Goal: Task Accomplishment & Management: Complete application form

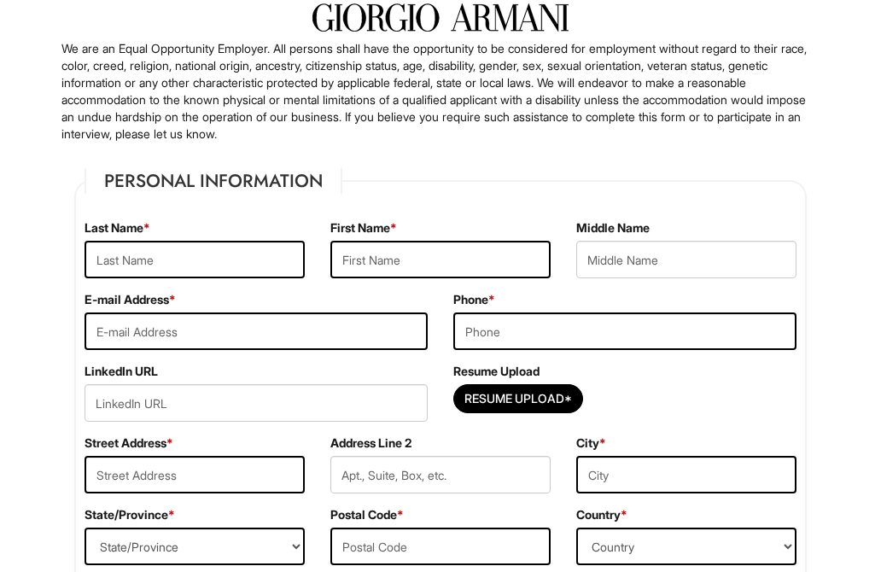
scroll to position [85, 0]
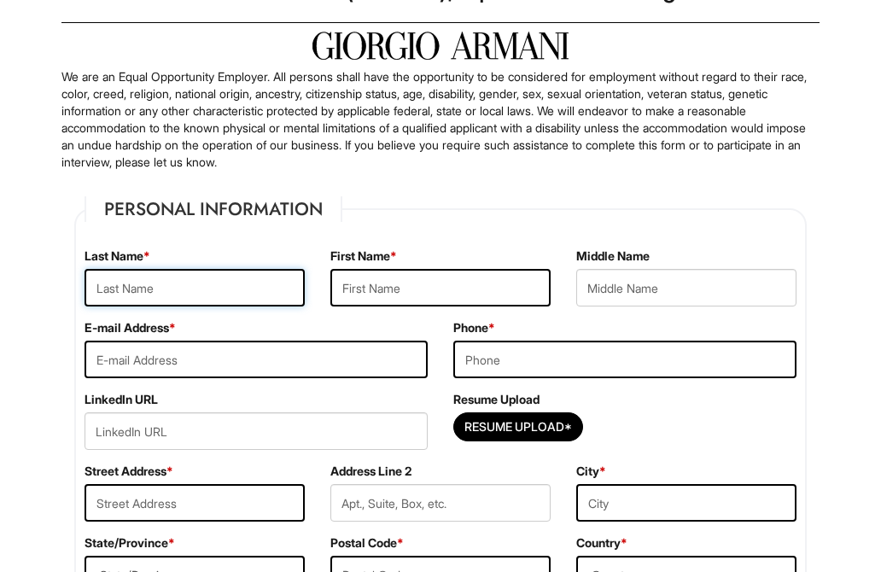
click at [205, 290] on input "text" at bounding box center [194, 288] width 220 height 38
click at [215, 283] on input "selma" at bounding box center [194, 288] width 220 height 38
drag, startPoint x: 205, startPoint y: 283, endPoint x: 7, endPoint y: 278, distance: 198.0
type input "khedimi"
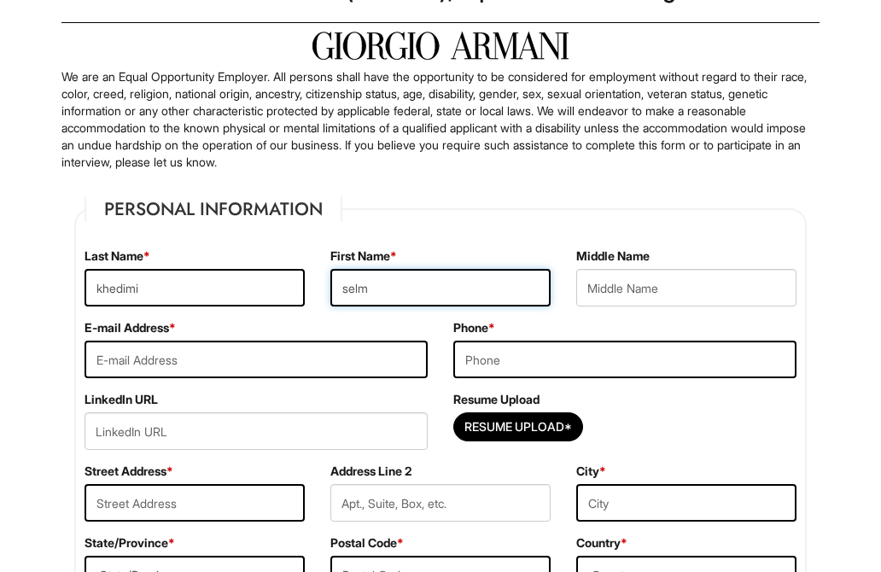
click at [412, 299] on input "selm" at bounding box center [440, 288] width 220 height 38
type input "selma"
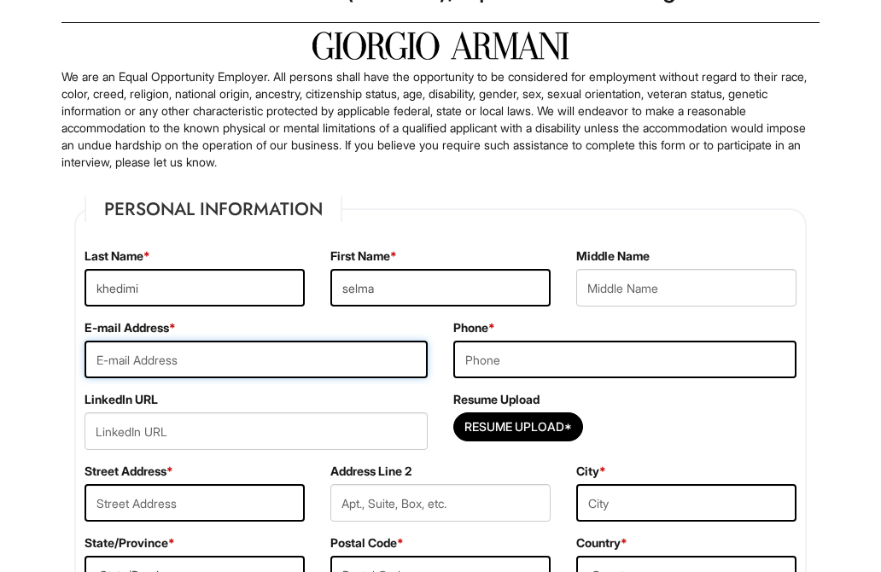
click at [246, 361] on input "email" at bounding box center [255, 359] width 343 height 38
type input "selmakhedimi23@gmail.com"
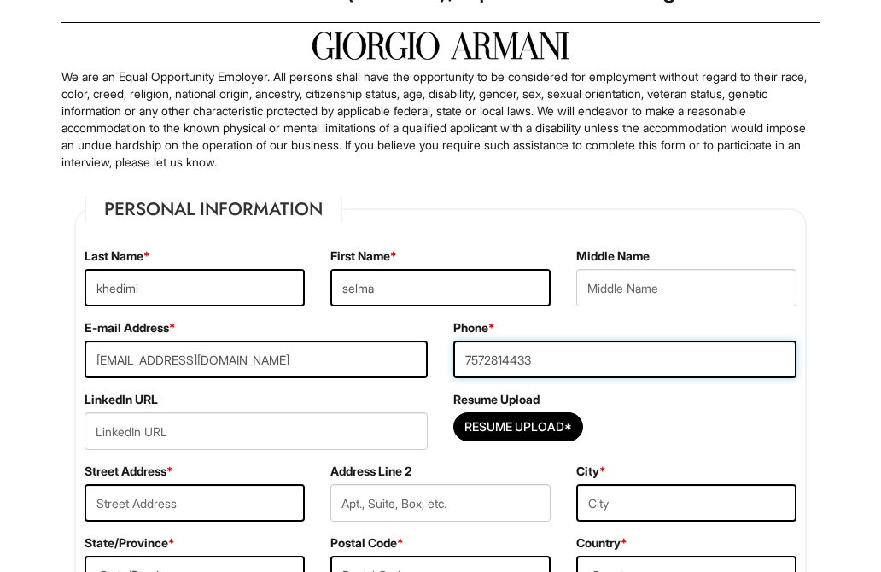
type input "7572814433"
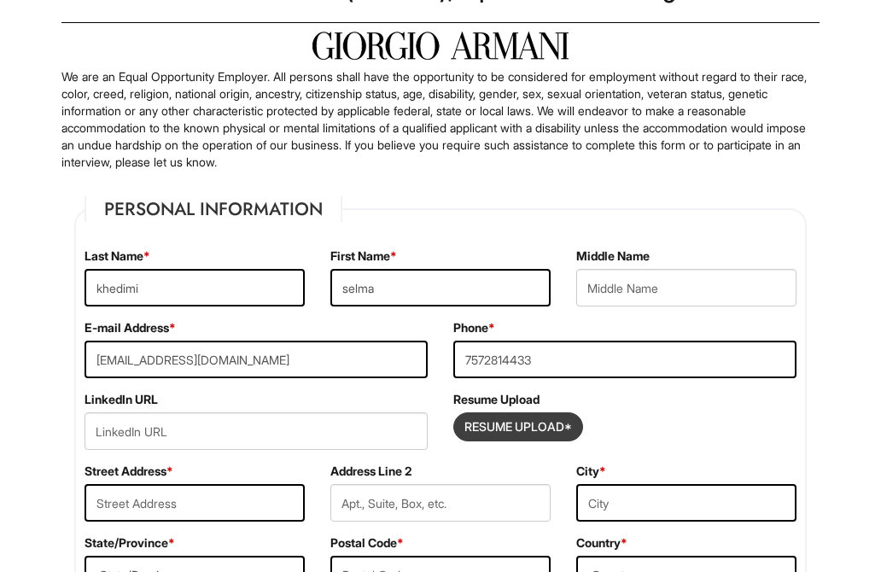
click at [536, 422] on input "Resume Upload*" at bounding box center [518, 426] width 128 height 27
type input "C:\fakepath\Selma KHEDIMI E-Cv 2025.pdf"
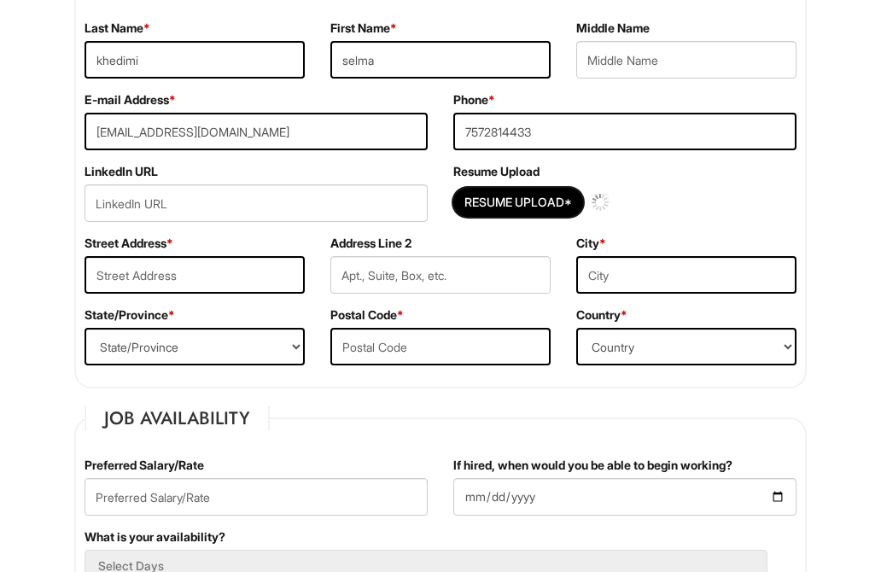
scroll to position [341, 0]
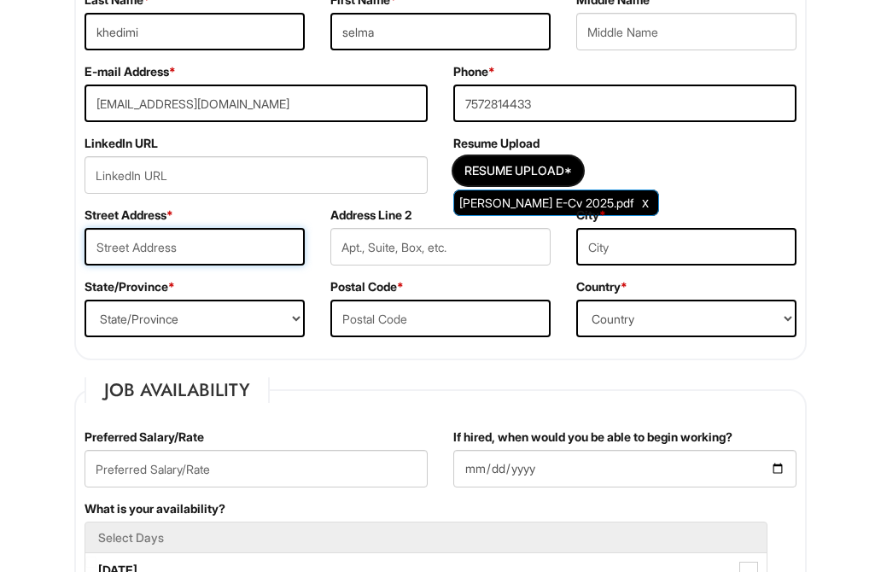
click at [205, 248] on input "text" at bounding box center [194, 247] width 220 height 38
type input "5383 Coach Way dr"
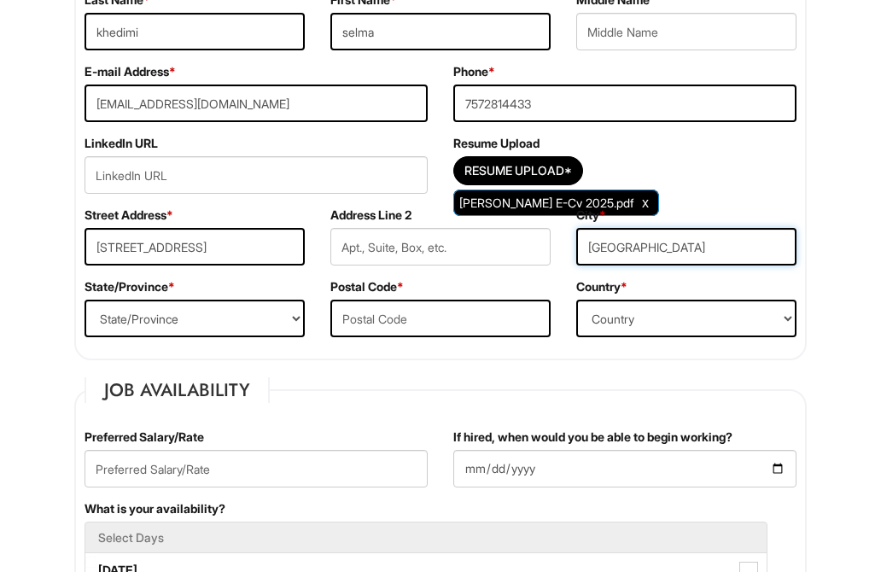
type input "norfolk"
select select "VA"
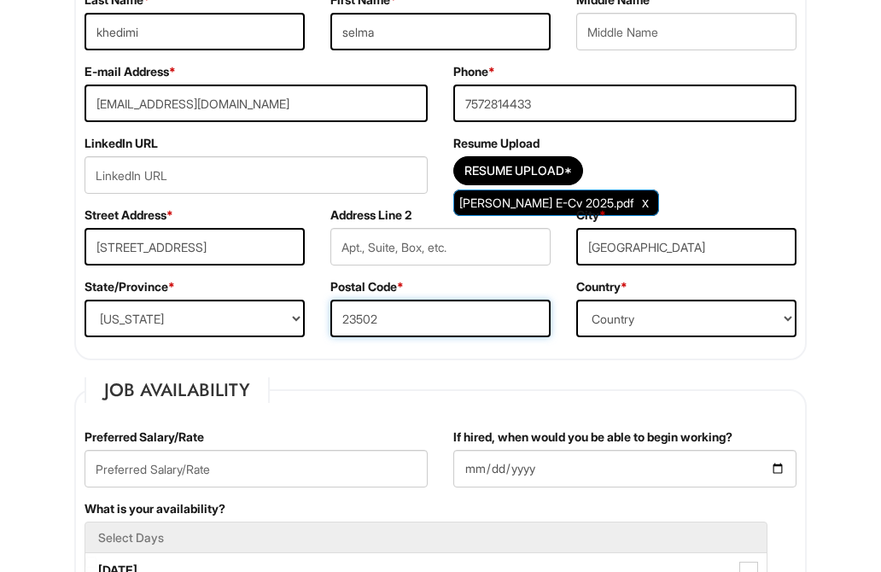
type input "23502"
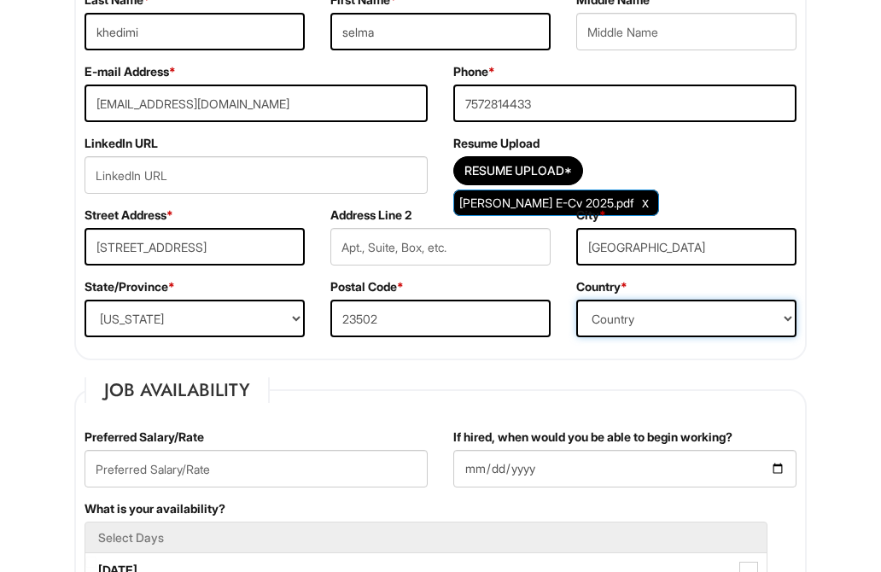
click at [724, 316] on select "Country Afghanistan Albania Algeria American Samoa Andorra Angola Anguilla Anta…" at bounding box center [686, 318] width 220 height 38
select select "United States of America"
click at [576, 299] on select "Country Afghanistan Albania Algeria American Samoa Andorra Angola Anguilla Anta…" at bounding box center [686, 318] width 220 height 38
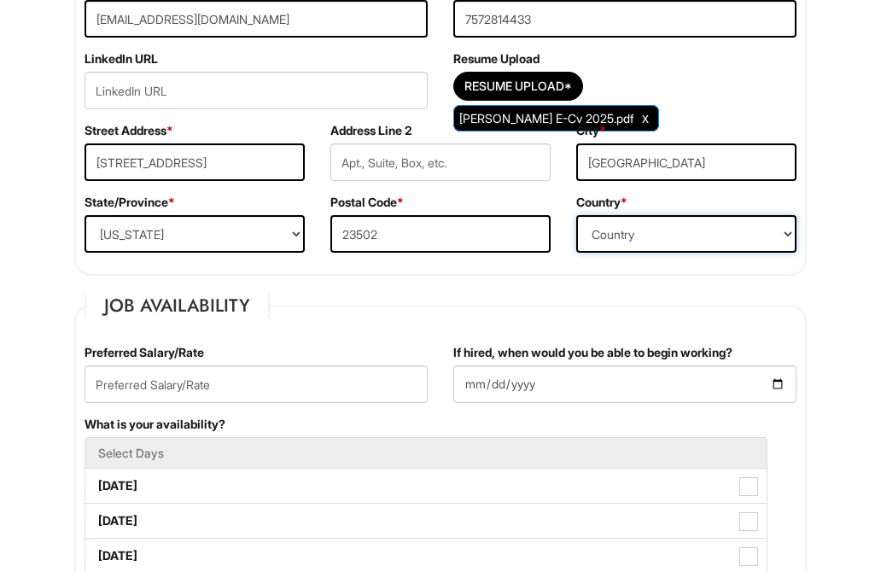
scroll to position [427, 0]
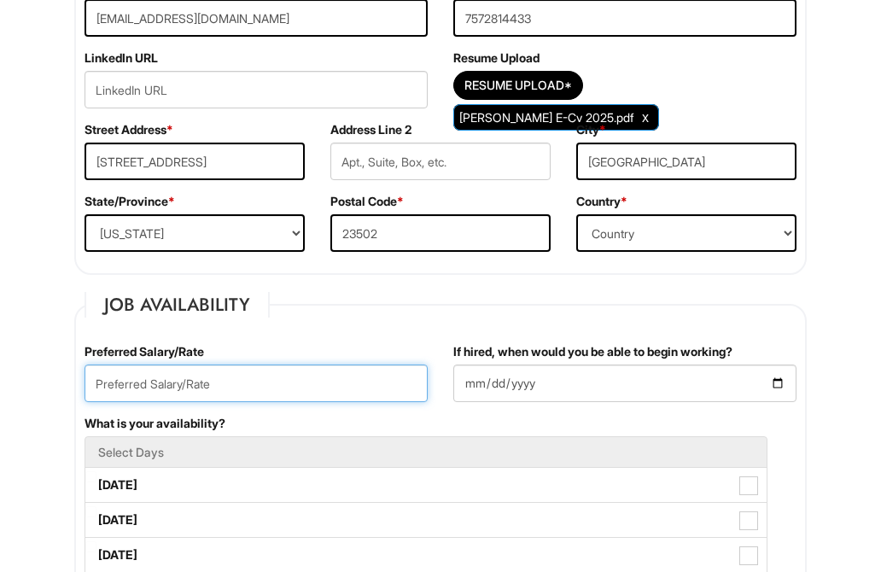
click at [226, 387] on input "text" at bounding box center [255, 383] width 343 height 38
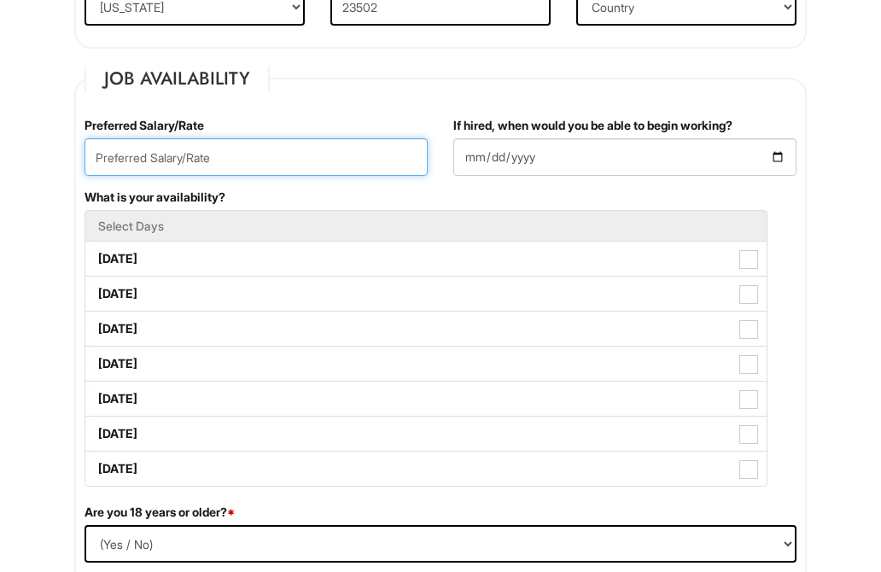
scroll to position [683, 0]
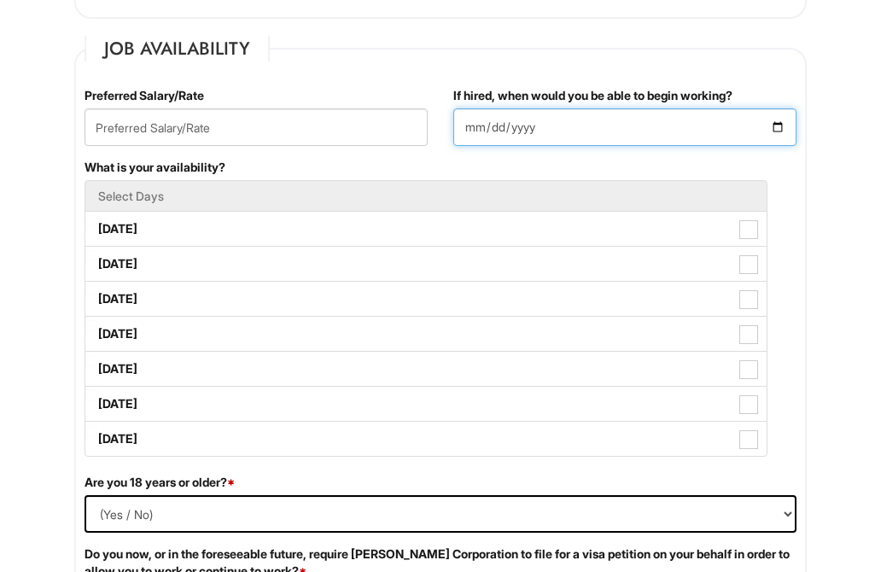
click at [782, 120] on input "If hired, when would you be able to begin working?" at bounding box center [624, 127] width 343 height 38
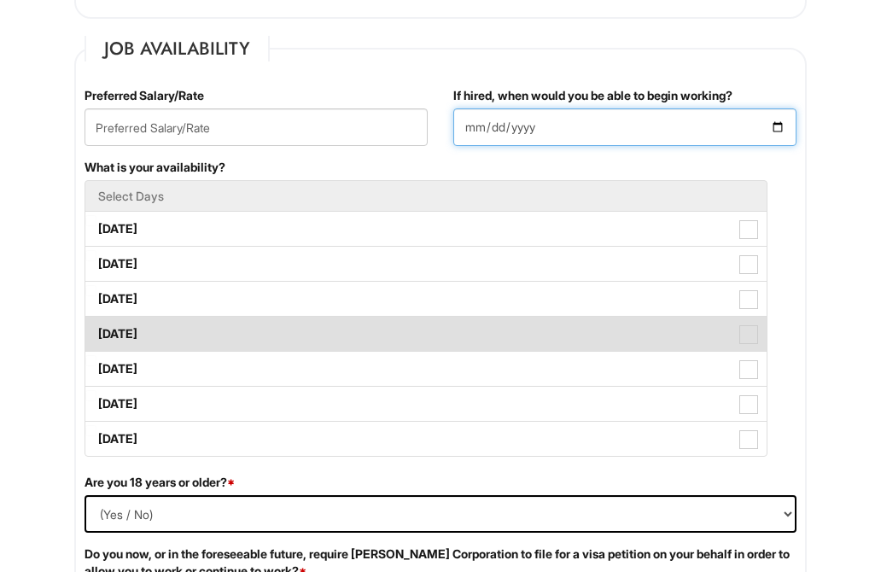
type input "2025-09-02"
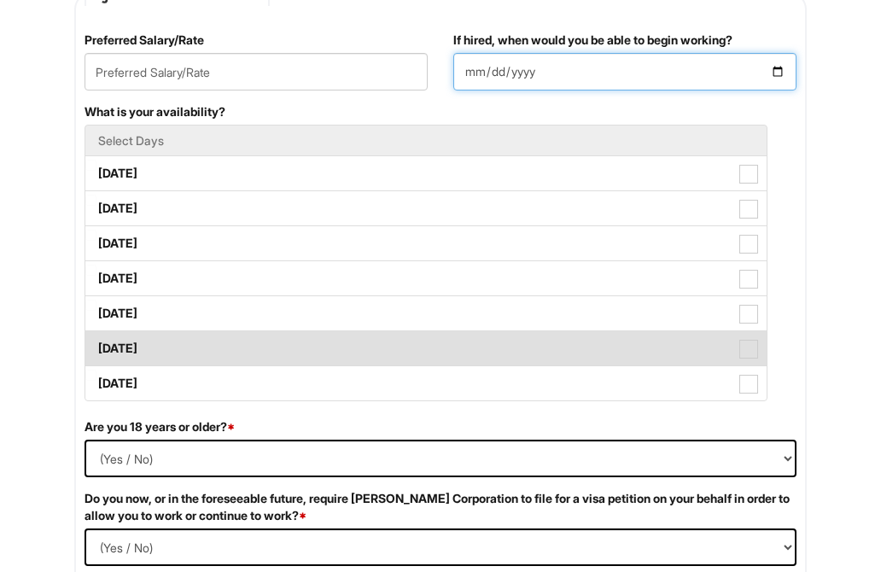
scroll to position [768, 0]
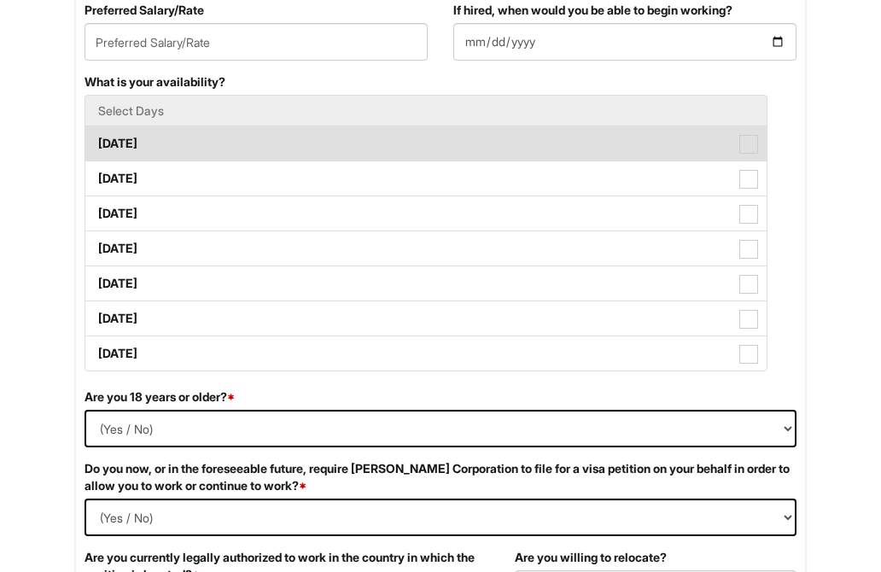
click at [132, 142] on label "Monday" at bounding box center [425, 143] width 681 height 34
click at [96, 141] on Available_Monday "Monday" at bounding box center [90, 135] width 11 height 11
checkbox Available_Monday "true"
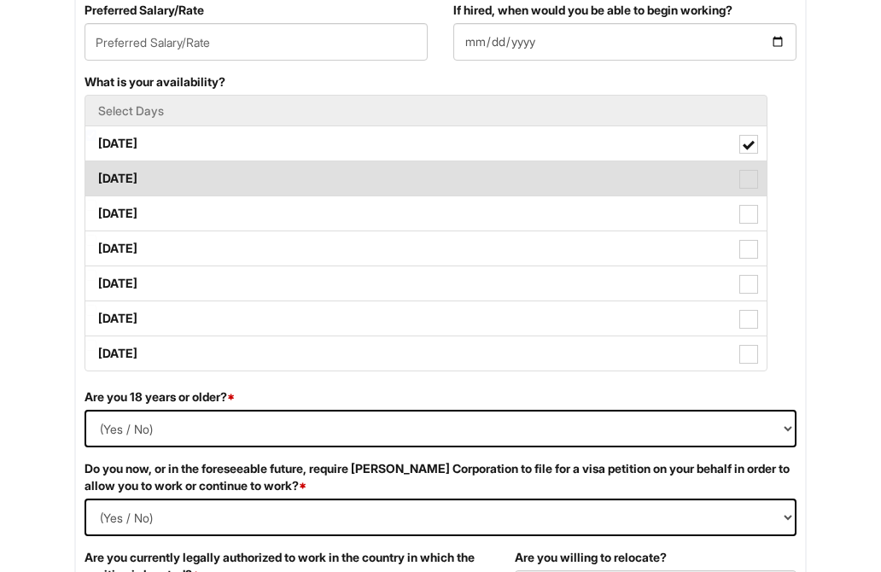
click at [143, 177] on label "Tuesday" at bounding box center [425, 178] width 681 height 34
click at [96, 176] on Available_Tuesday "Tuesday" at bounding box center [90, 170] width 11 height 11
checkbox Available_Tuesday "true"
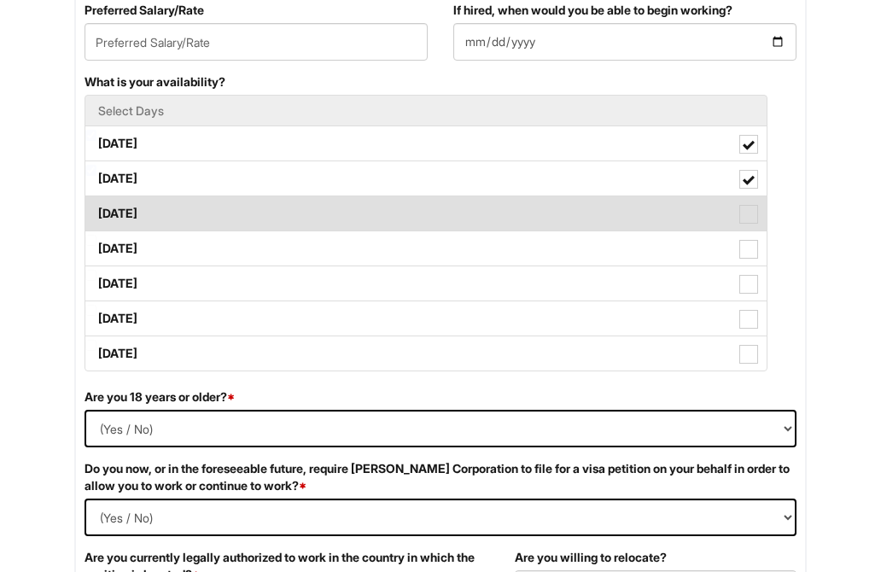
click at [154, 212] on label "Wednesday" at bounding box center [425, 213] width 681 height 34
click at [96, 211] on Available_Wednesday "Wednesday" at bounding box center [90, 205] width 11 height 11
checkbox Available_Wednesday "true"
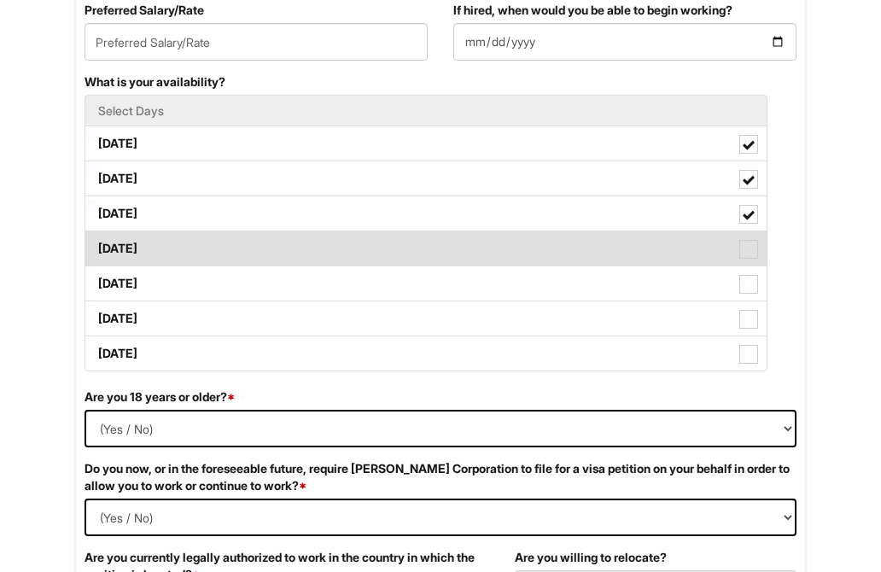
click at [143, 253] on label "Thursday" at bounding box center [425, 248] width 681 height 34
click at [96, 246] on Available_Thursday "Thursday" at bounding box center [90, 240] width 11 height 11
checkbox Available_Thursday "true"
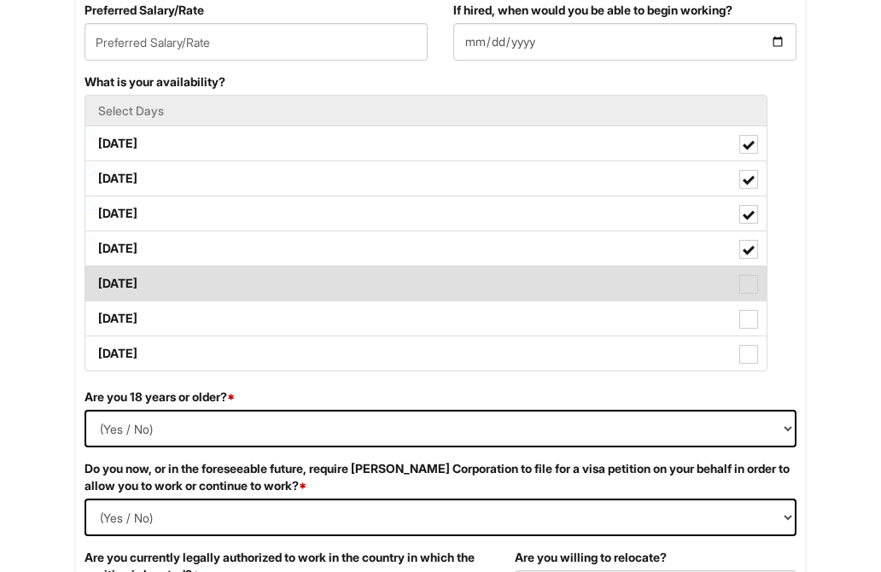
click at [143, 288] on label "Friday" at bounding box center [425, 283] width 681 height 34
click at [96, 281] on Available_Friday "Friday" at bounding box center [90, 275] width 11 height 11
checkbox Available_Friday "true"
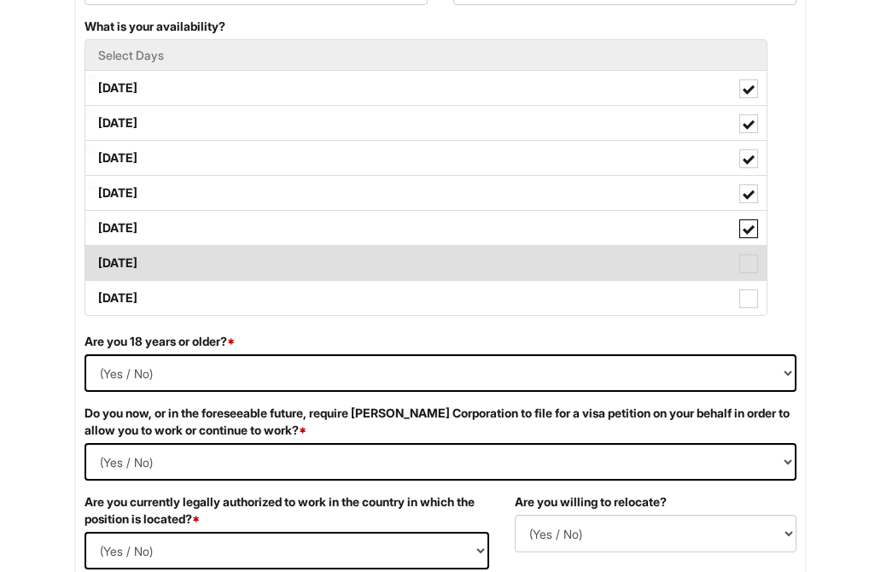
scroll to position [853, 0]
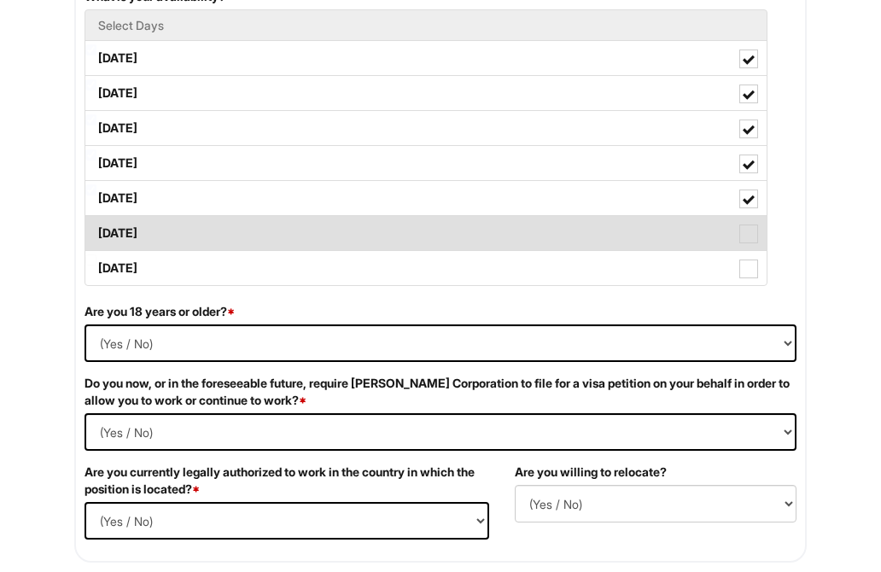
click at [156, 227] on label "Saturday" at bounding box center [425, 233] width 681 height 34
click at [96, 227] on Available_Saturday "Saturday" at bounding box center [90, 224] width 11 height 11
checkbox Available_Saturday "true"
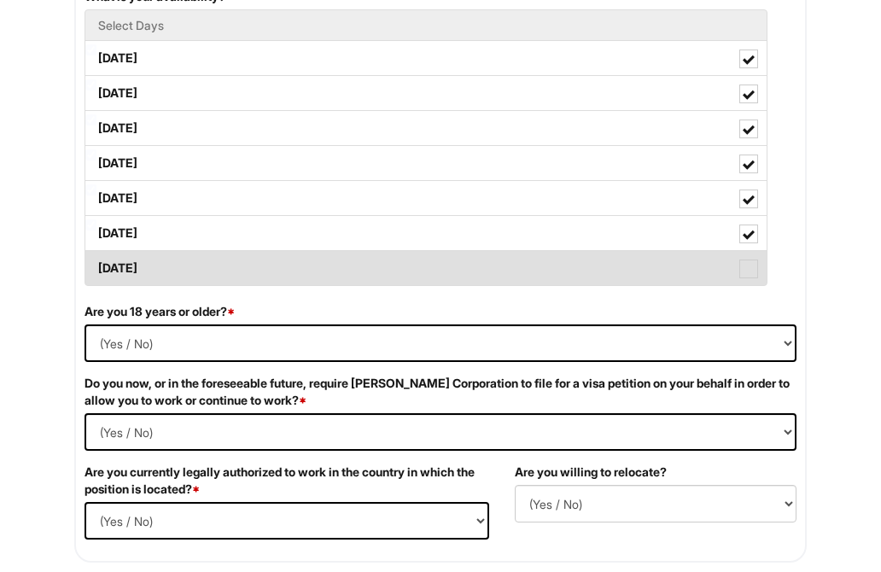
click at [166, 260] on label "Sunday" at bounding box center [425, 268] width 681 height 34
click at [96, 260] on Available_Sunday "Sunday" at bounding box center [90, 259] width 11 height 11
checkbox Available_Sunday "true"
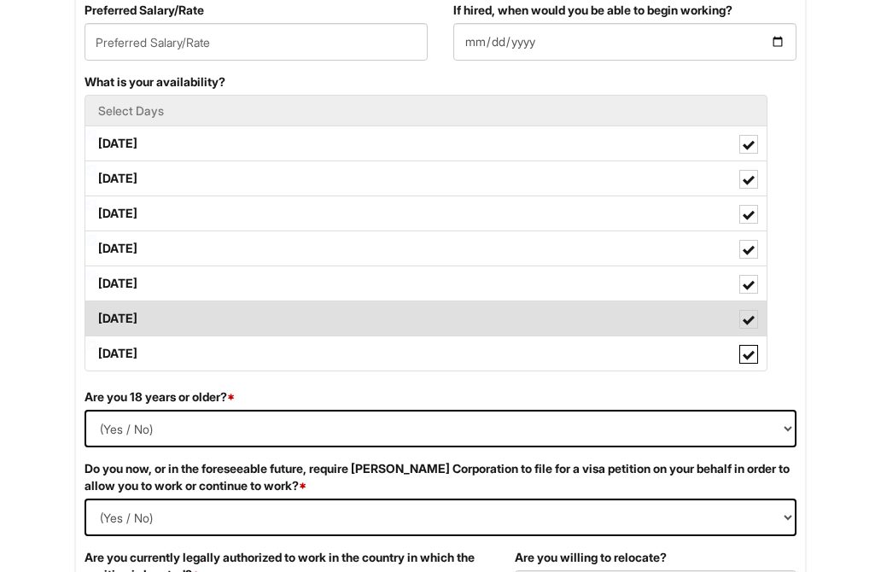
scroll to position [683, 0]
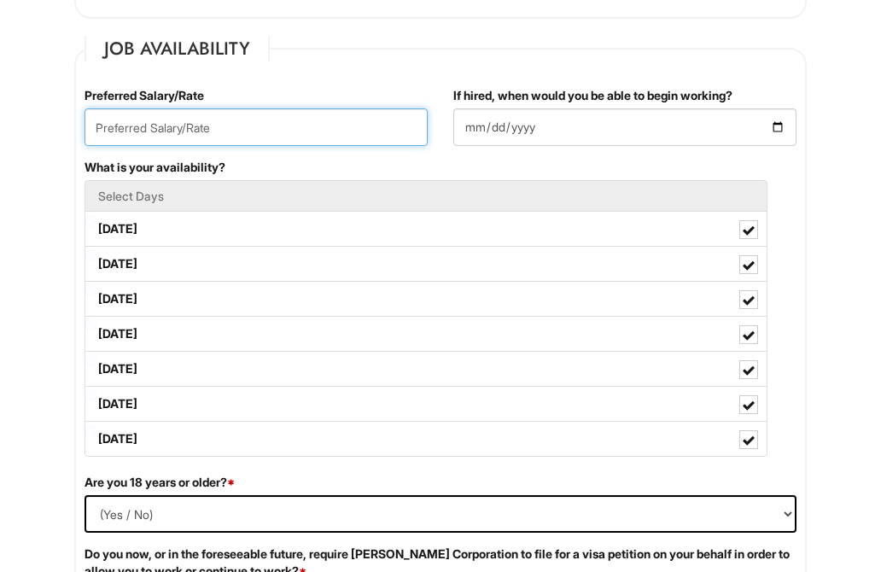
click at [322, 137] on input "text" at bounding box center [255, 127] width 343 height 38
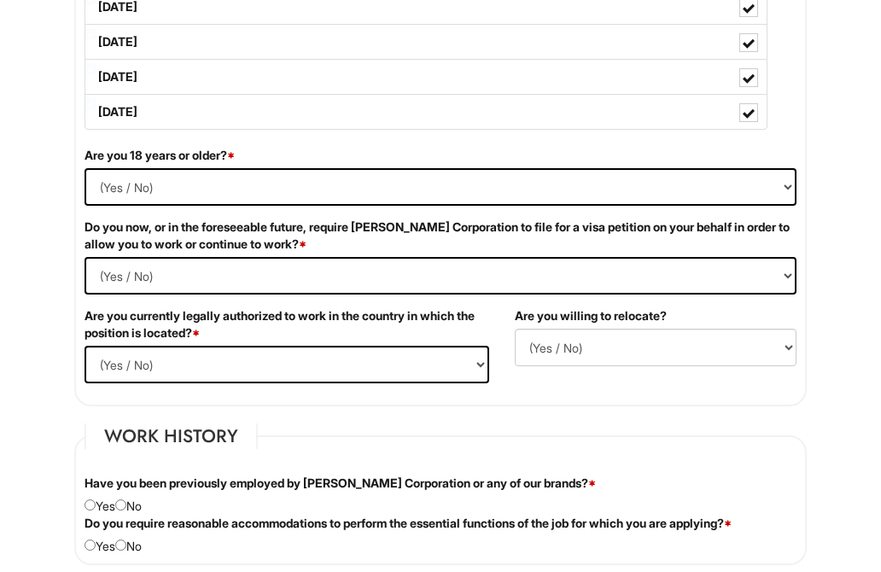
scroll to position [1024, 0]
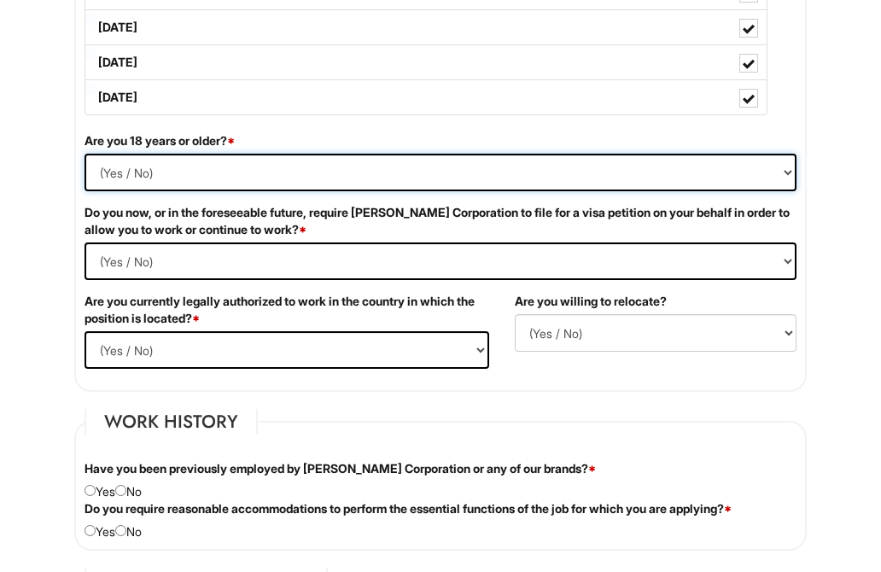
click at [104, 166] on select "(Yes / No) Yes No" at bounding box center [440, 173] width 712 height 38
select select "Yes"
click at [84, 154] on select "(Yes / No) Yes No" at bounding box center [440, 173] width 712 height 38
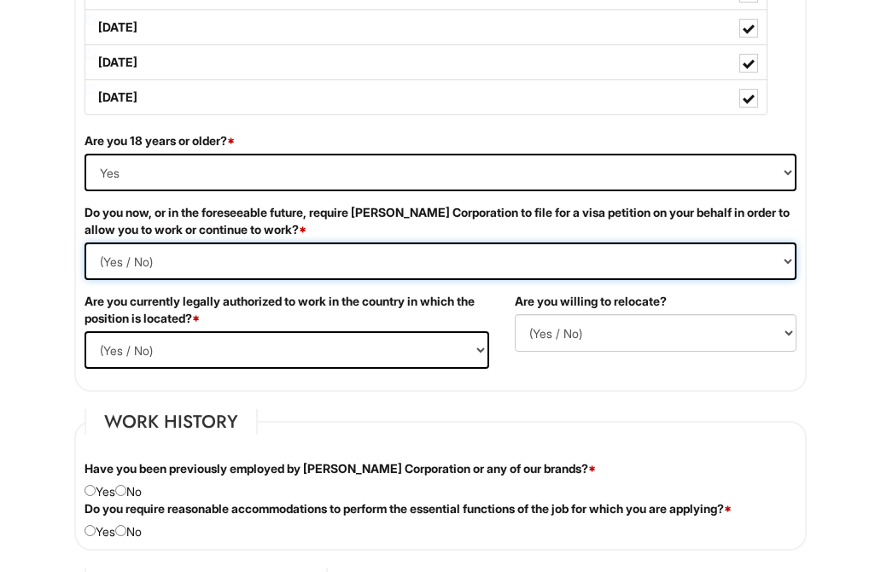
click at [248, 263] on Required "(Yes / No) Yes No" at bounding box center [440, 261] width 712 height 38
select Required "No"
click at [84, 242] on Required "(Yes / No) Yes No" at bounding box center [440, 261] width 712 height 38
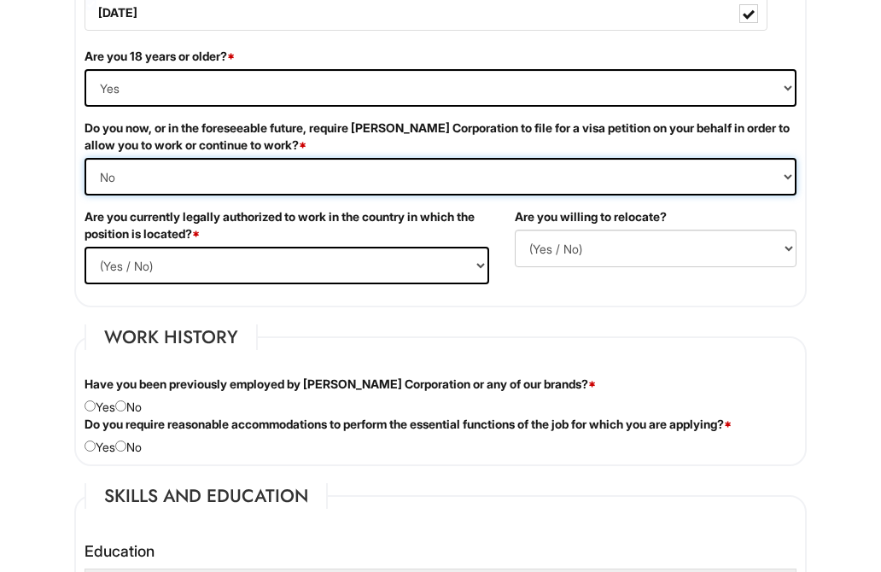
scroll to position [1109, 0]
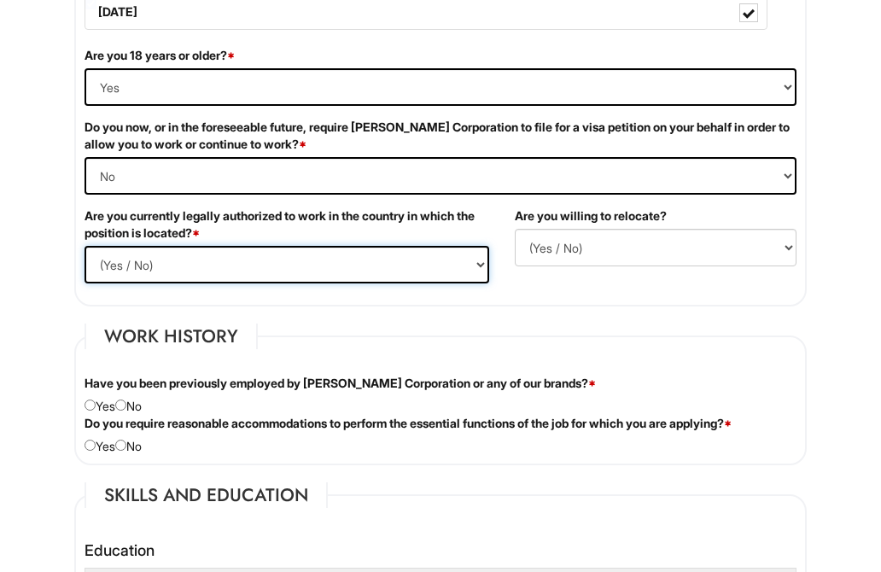
click at [174, 259] on select "(Yes / No) Yes No" at bounding box center [286, 265] width 404 height 38
select select "Yes"
click at [84, 246] on select "(Yes / No) Yes No" at bounding box center [286, 265] width 404 height 38
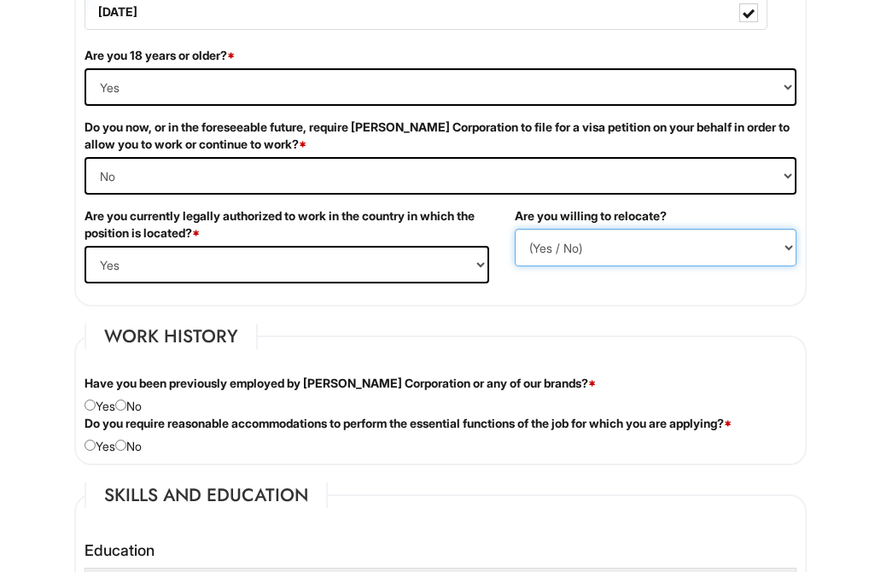
click at [693, 238] on select "(Yes / No) No Yes" at bounding box center [655, 248] width 282 height 38
select select "N"
click at [514, 229] on select "(Yes / No) No Yes" at bounding box center [655, 248] width 282 height 38
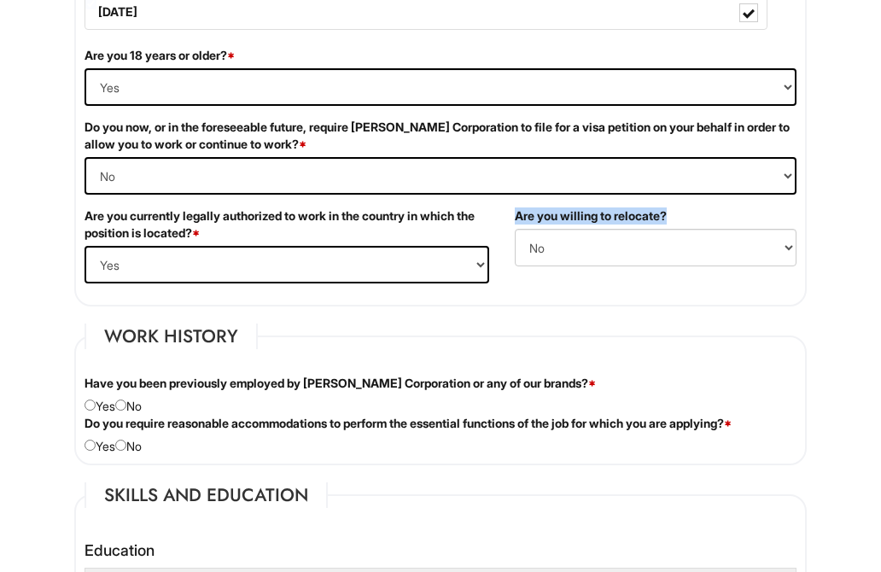
drag, startPoint x: 672, startPoint y: 213, endPoint x: 511, endPoint y: 219, distance: 161.4
click at [511, 219] on div "Are you willing to relocate? (Yes / No) No Yes" at bounding box center [655, 243] width 307 height 72
copy label "Are you willing to relocate?"
click at [511, 282] on div "Are you 18 years or older? * (Yes / No) Yes No Do you now, or in the foreseeabl…" at bounding box center [440, 171] width 737 height 249
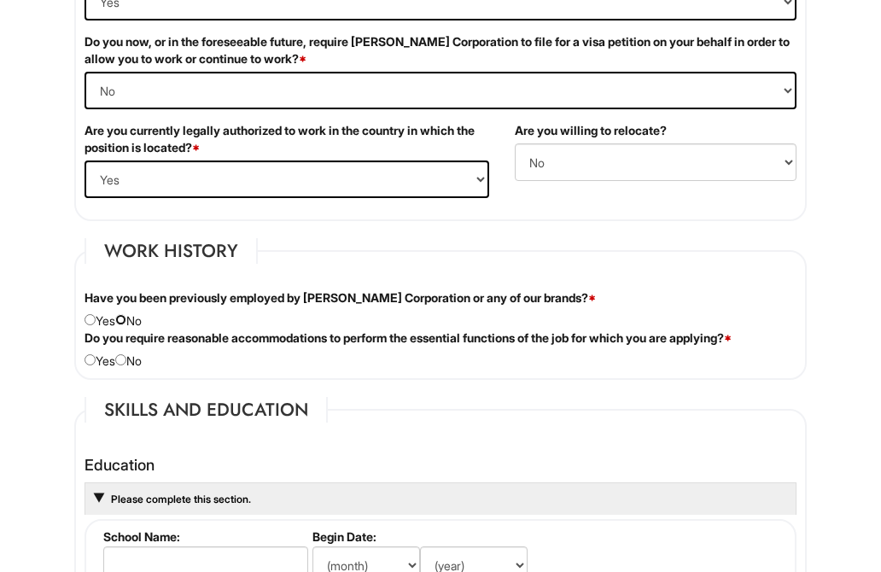
click at [126, 321] on input "radio" at bounding box center [120, 319] width 11 height 11
radio input "true"
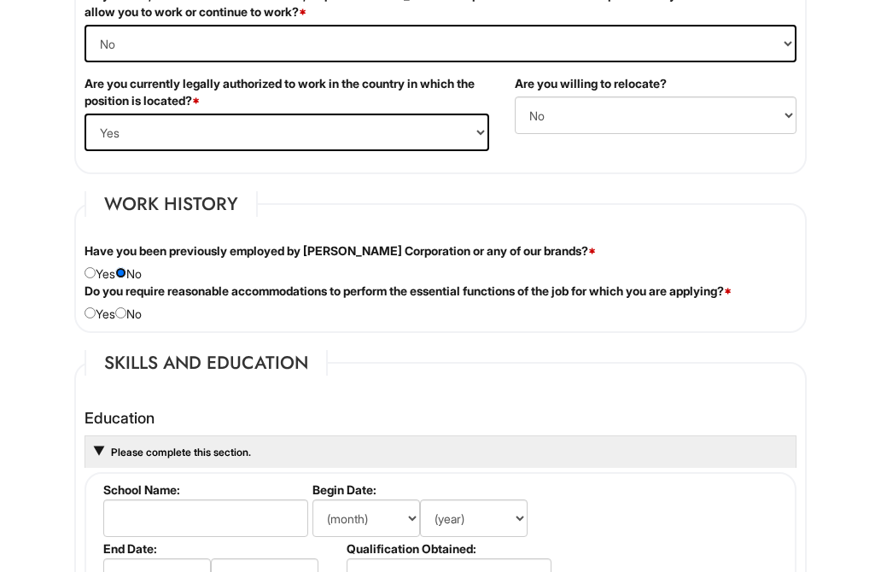
scroll to position [1280, 0]
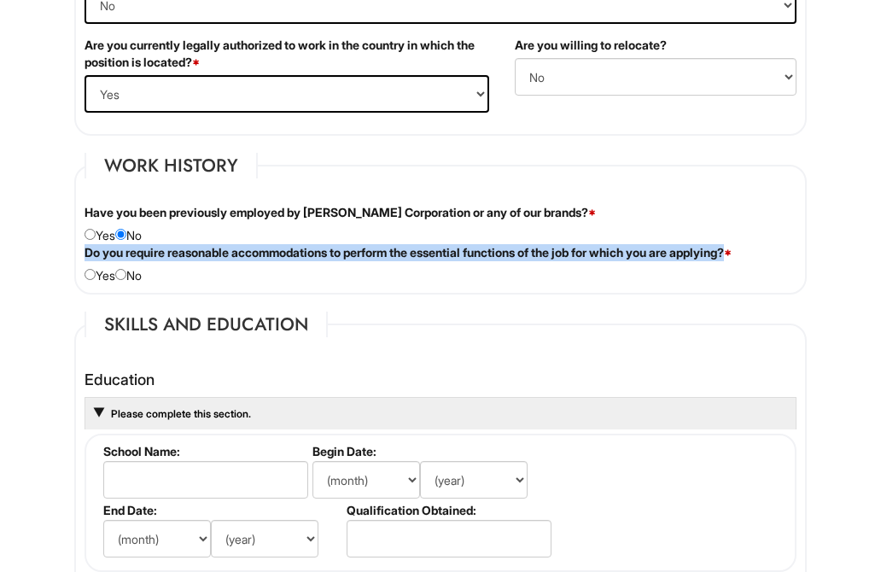
drag, startPoint x: 762, startPoint y: 255, endPoint x: 71, endPoint y: 253, distance: 691.1
click at [72, 253] on div "Do you require reasonable accommodations to perform the essential functions of …" at bounding box center [440, 264] width 737 height 40
copy label "Do you require reasonable accommodations to perform the essential functions of …"
click at [126, 269] on input "radio" at bounding box center [120, 274] width 11 height 11
radio input "true"
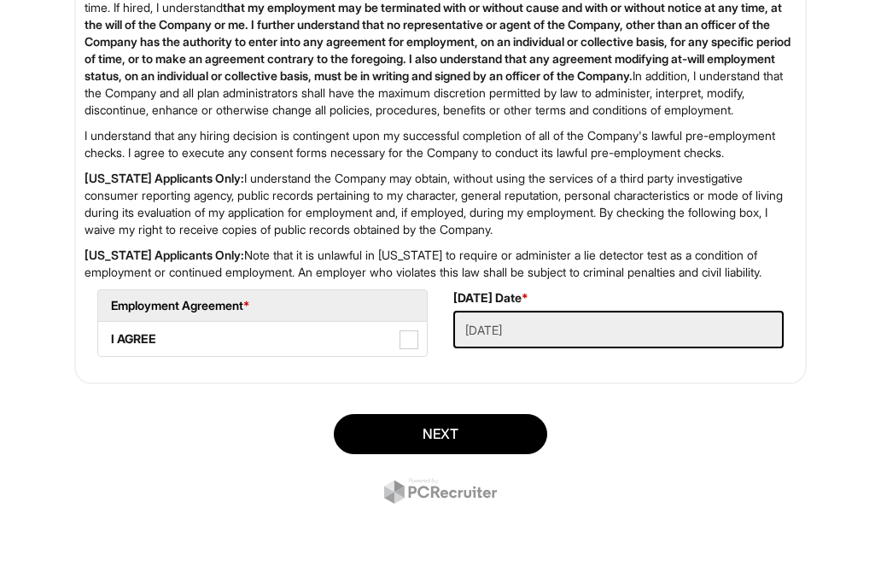
scroll to position [2816, 0]
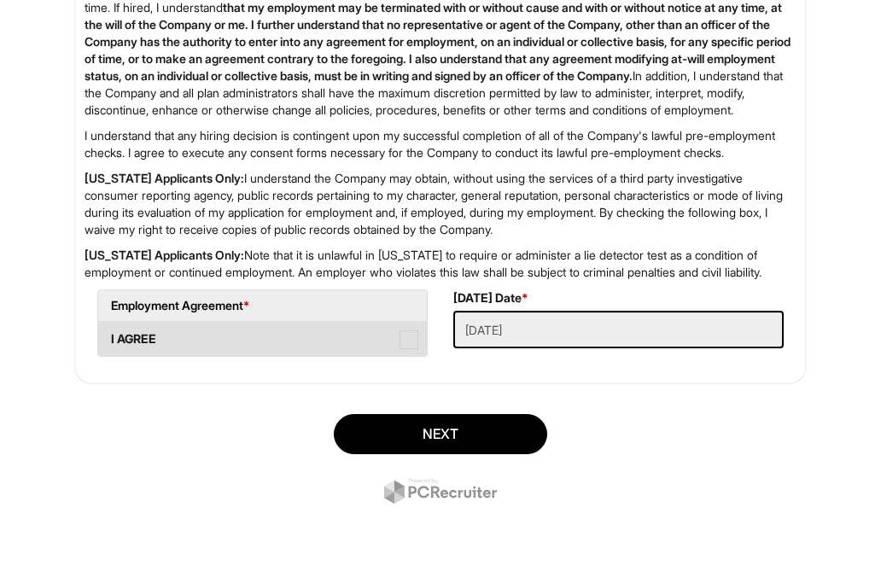
click at [408, 344] on span at bounding box center [408, 339] width 19 height 19
click at [109, 336] on AGREE "I AGREE" at bounding box center [103, 330] width 11 height 11
checkbox AGREE "true"
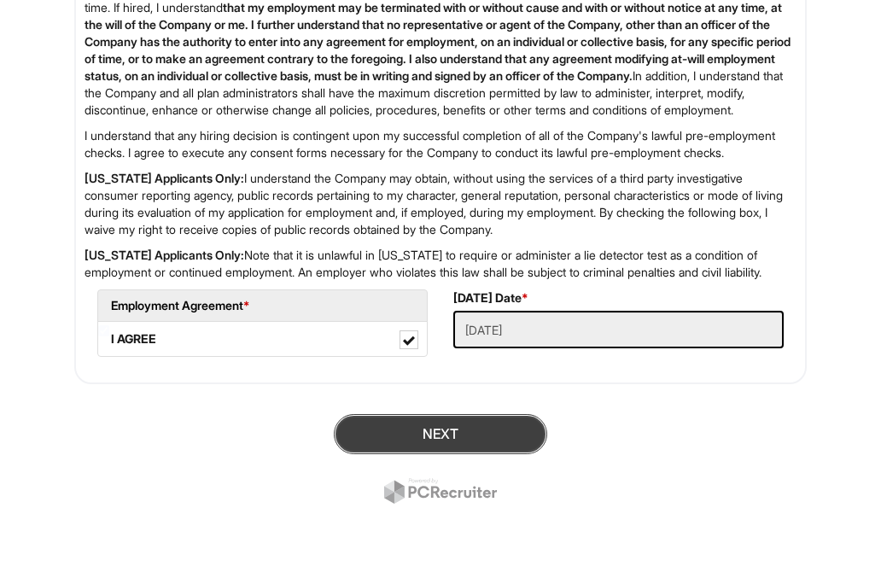
click at [423, 431] on button "Next" at bounding box center [440, 434] width 213 height 40
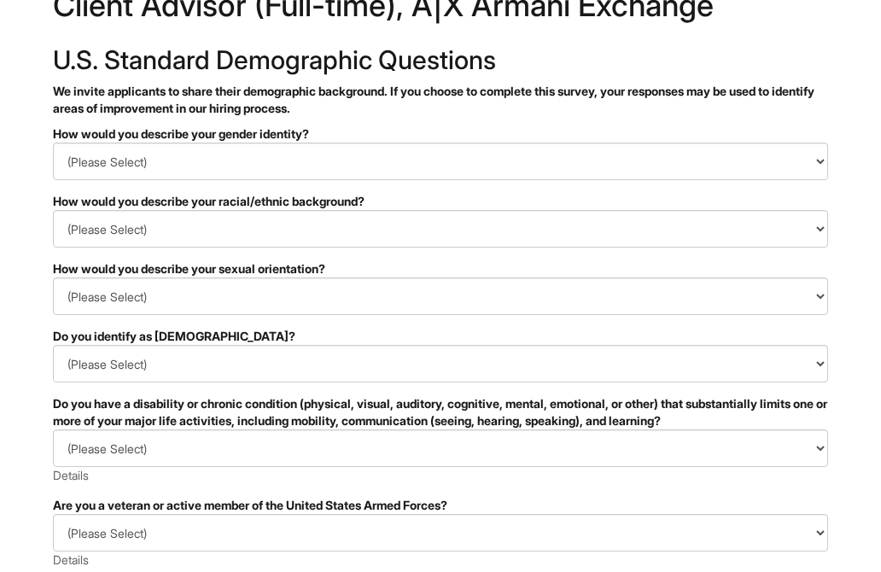
scroll to position [85, 0]
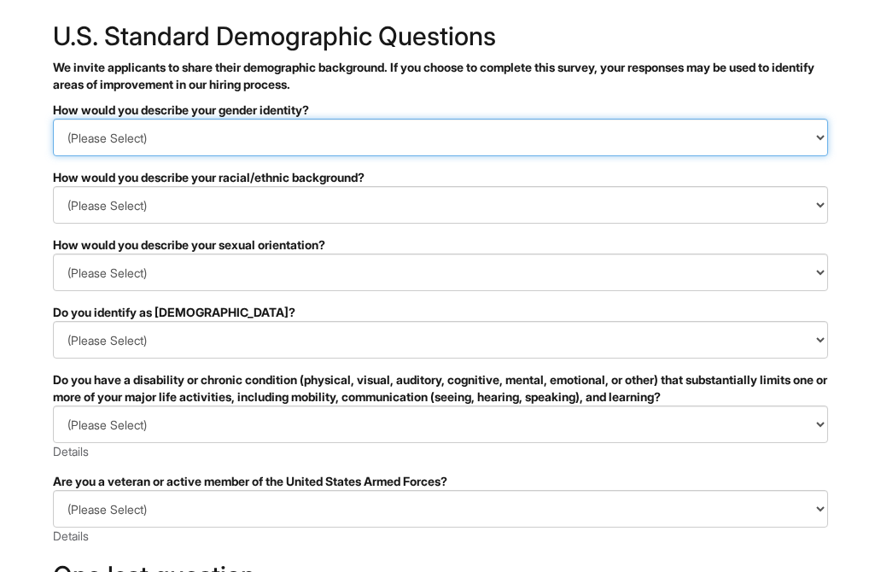
click at [282, 131] on select "(Please Select) Man Woman [DEMOGRAPHIC_DATA] I prefer to self-describe I don't …" at bounding box center [440, 138] width 775 height 38
select select "Woman"
click at [53, 119] on select "(Please Select) Man Woman [DEMOGRAPHIC_DATA] I prefer to self-describe I don't …" at bounding box center [440, 138] width 775 height 38
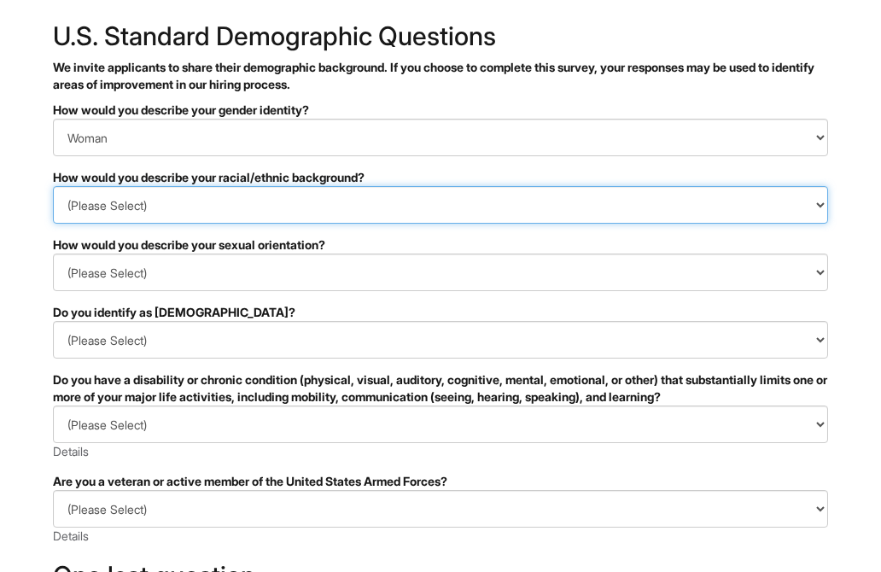
click at [171, 205] on select "(Please Select) [DEMOGRAPHIC_DATA] or of [DEMOGRAPHIC_DATA] descent [DEMOGRAPHI…" at bounding box center [440, 205] width 775 height 38
select select "White or European"
click at [53, 186] on select "(Please Select) [DEMOGRAPHIC_DATA] or of [DEMOGRAPHIC_DATA] descent [DEMOGRAPHI…" at bounding box center [440, 205] width 775 height 38
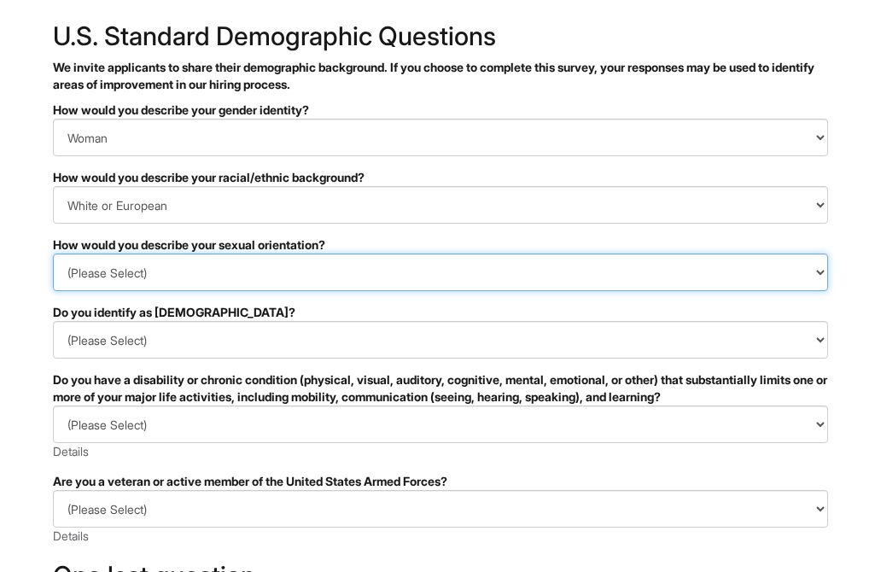
click at [225, 268] on select "(Please Select) [DEMOGRAPHIC_DATA] [DEMOGRAPHIC_DATA] and/or [DEMOGRAPHIC_DATA]…" at bounding box center [440, 272] width 775 height 38
click at [53, 253] on select "(Please Select) [DEMOGRAPHIC_DATA] [DEMOGRAPHIC_DATA] and/or [DEMOGRAPHIC_DATA]…" at bounding box center [440, 272] width 775 height 38
click at [133, 275] on select "(Please Select) [DEMOGRAPHIC_DATA] [DEMOGRAPHIC_DATA] and/or [DEMOGRAPHIC_DATA]…" at bounding box center [440, 272] width 775 height 38
select select "[DEMOGRAPHIC_DATA]"
click at [53, 253] on select "(Please Select) [DEMOGRAPHIC_DATA] [DEMOGRAPHIC_DATA] and/or [DEMOGRAPHIC_DATA]…" at bounding box center [440, 272] width 775 height 38
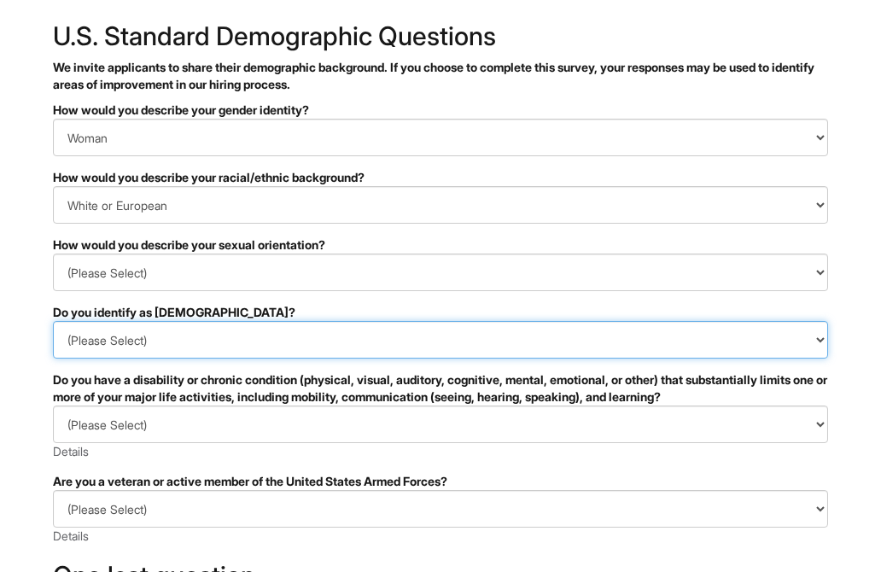
click at [203, 334] on select "(Please Select) Yes No I prefer to self-describe I don't wish to answer" at bounding box center [440, 340] width 775 height 38
select select "No"
click at [53, 321] on select "(Please Select) Yes No I prefer to self-describe I don't wish to answer" at bounding box center [440, 340] width 775 height 38
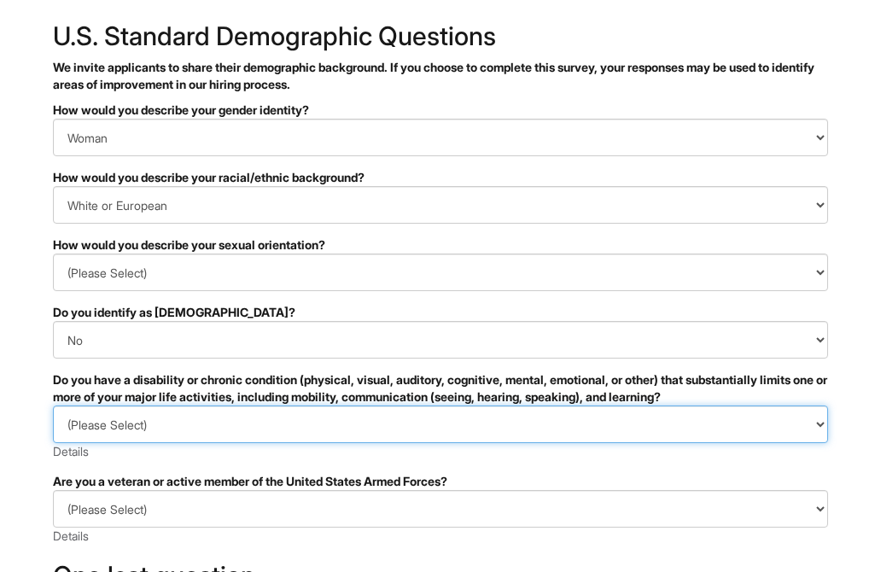
click at [188, 431] on select "(Please Select) YES, I HAVE A DISABILITY (or previously had a disability) NO, I…" at bounding box center [440, 424] width 775 height 38
select select "NO, I DON'T HAVE A DISABILITY"
click at [53, 405] on select "(Please Select) YES, I HAVE A DISABILITY (or previously had a disability) NO, I…" at bounding box center [440, 424] width 775 height 38
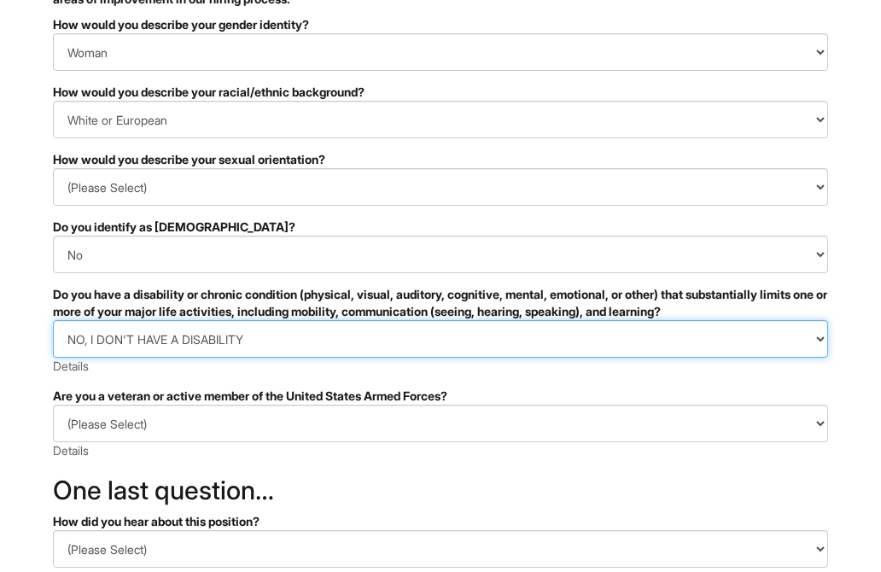
scroll to position [256, 0]
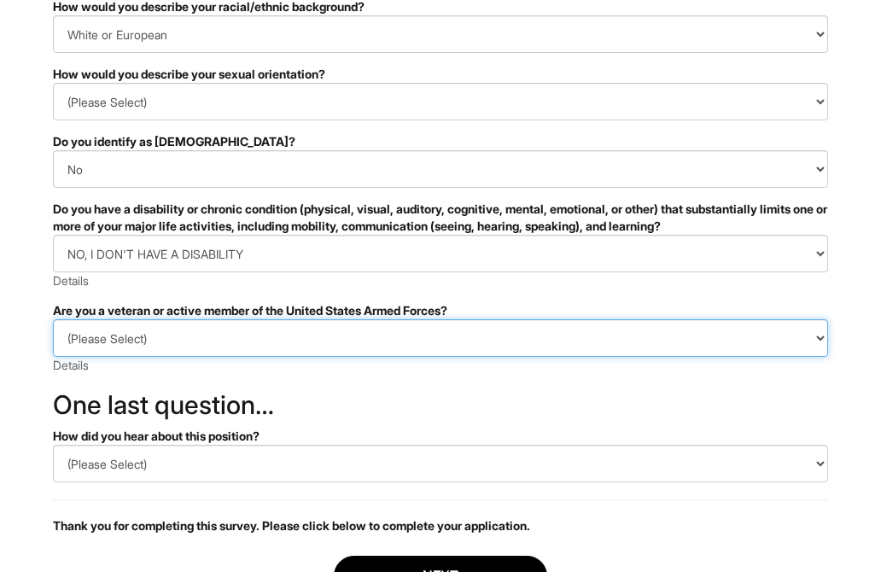
click at [354, 345] on select "(Please Select) I IDENTIFY AS ONE OR MORE OF THE CLASSIFICATIONS OF PROTECTED V…" at bounding box center [440, 338] width 775 height 38
select select "I AM NOT A PROTECTED VETERAN"
click at [53, 319] on select "(Please Select) I IDENTIFY AS ONE OR MORE OF THE CLASSIFICATIONS OF PROTECTED V…" at bounding box center [440, 338] width 775 height 38
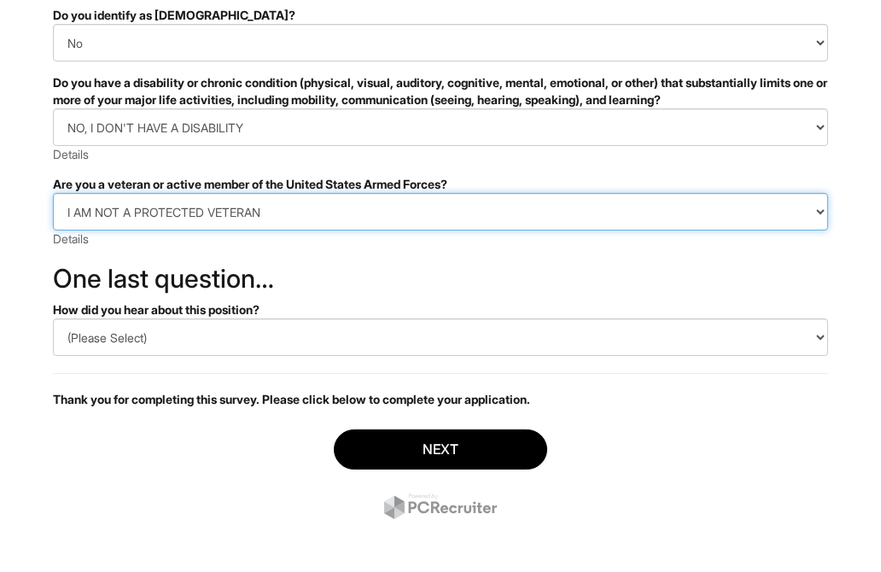
scroll to position [388, 0]
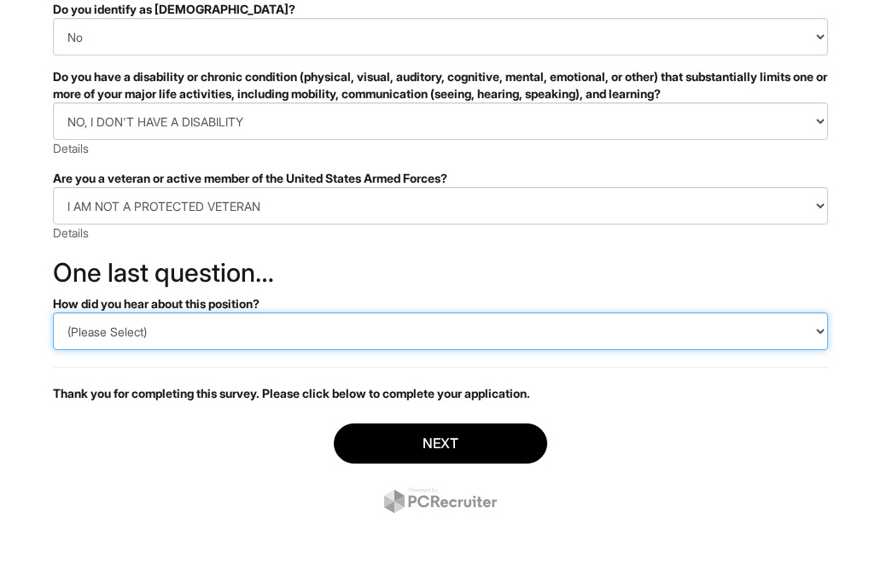
click at [265, 331] on select "(Please Select) CareerBuilder Indeed LinkedIn Monster Referral Other" at bounding box center [440, 331] width 775 height 38
select select "Indeed"
click at [53, 312] on select "(Please Select) CareerBuilder Indeed LinkedIn Monster Referral Other" at bounding box center [440, 331] width 775 height 38
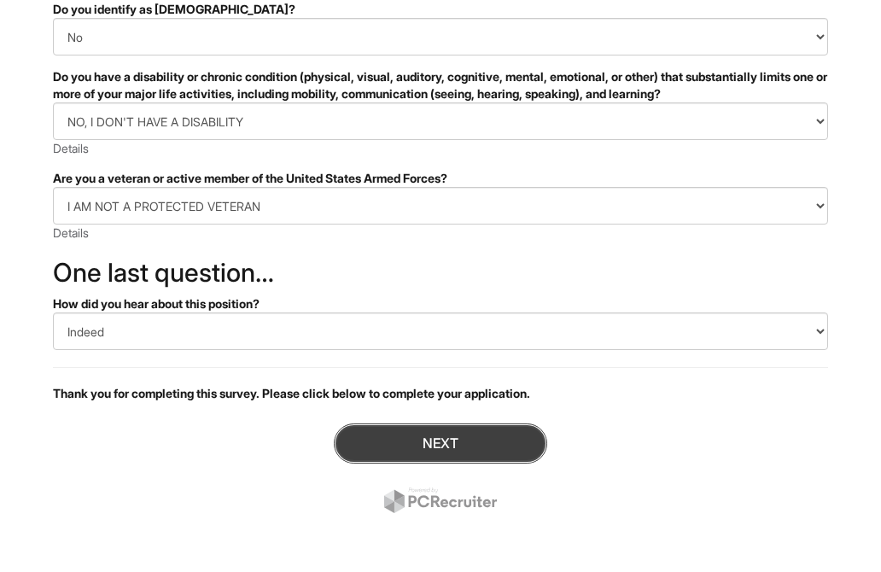
click at [447, 434] on button "Next" at bounding box center [440, 443] width 213 height 40
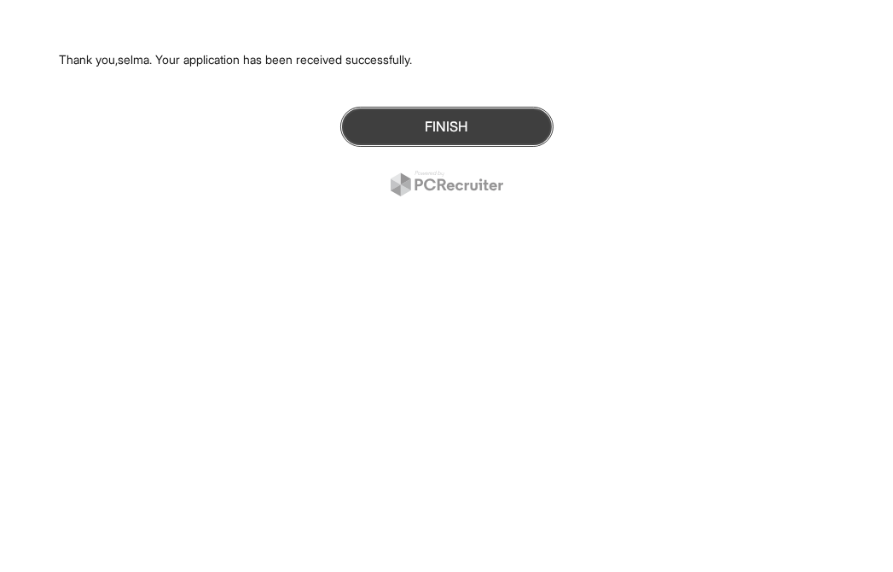
click at [474, 124] on button "Finish" at bounding box center [446, 127] width 213 height 40
